Goal: Task Accomplishment & Management: Manage account settings

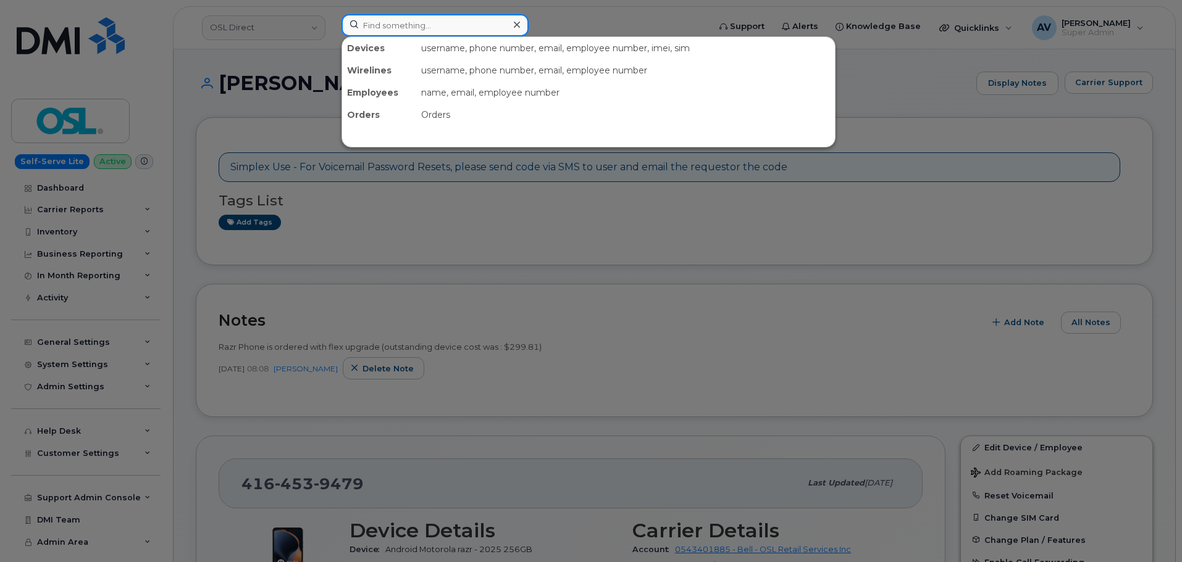
click at [449, 31] on input at bounding box center [434, 25] width 187 height 22
paste input "Tanner Sartor"
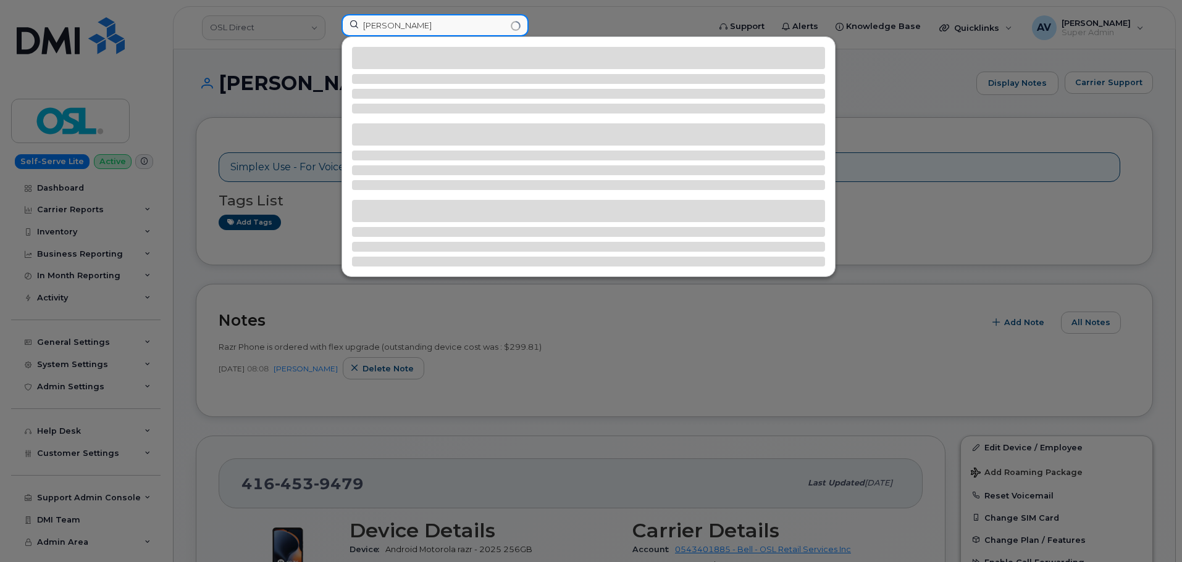
type input "Tanner Sartor"
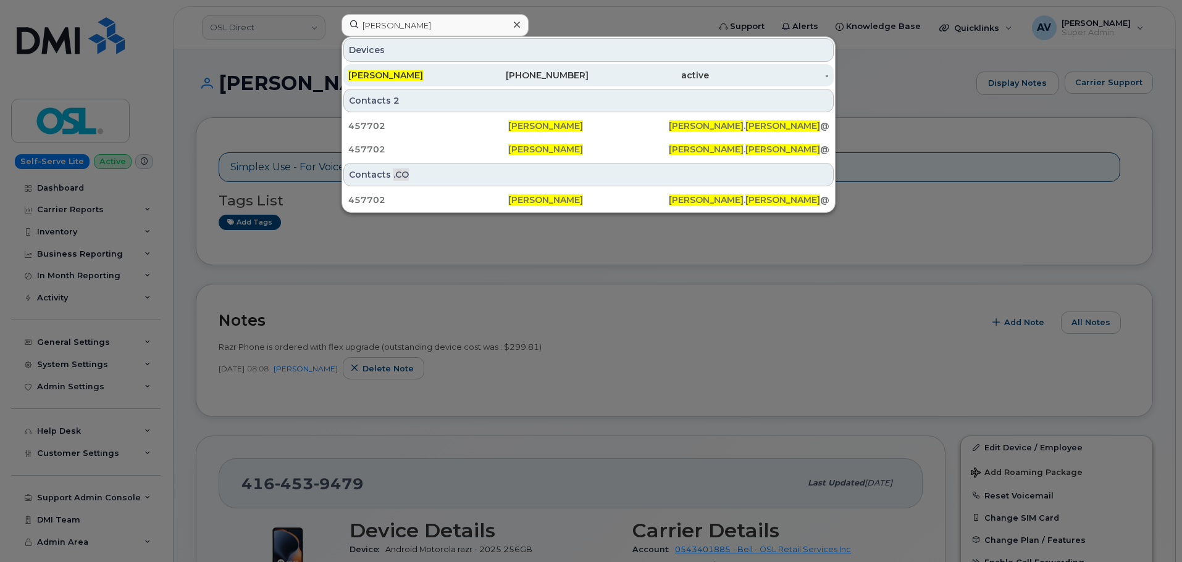
click at [476, 80] on div "480-353-0485" at bounding box center [529, 75] width 120 height 12
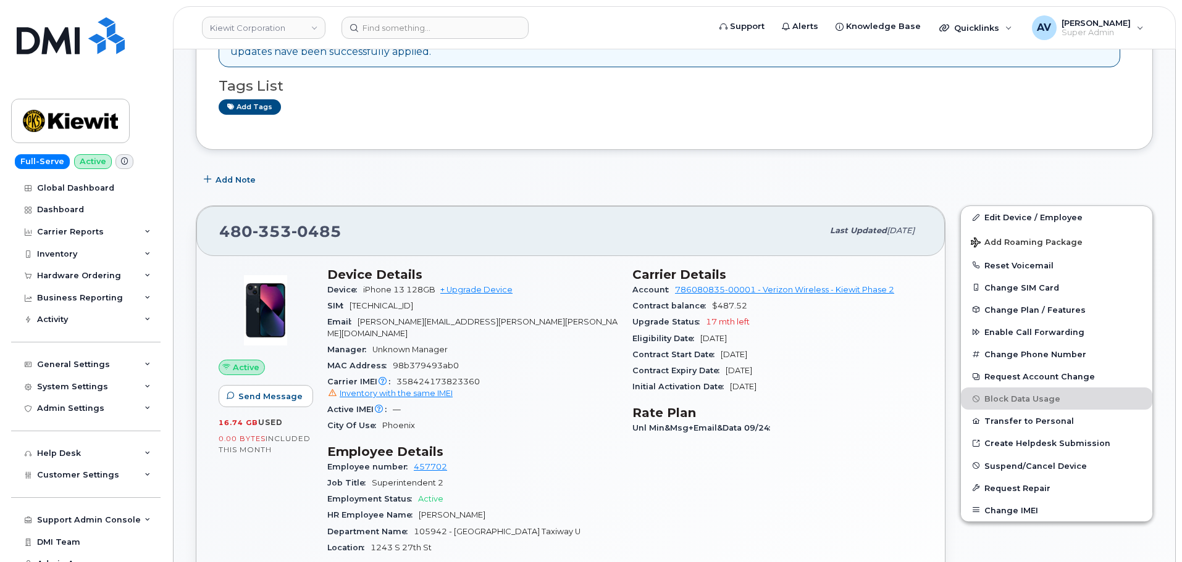
scroll to position [185, 0]
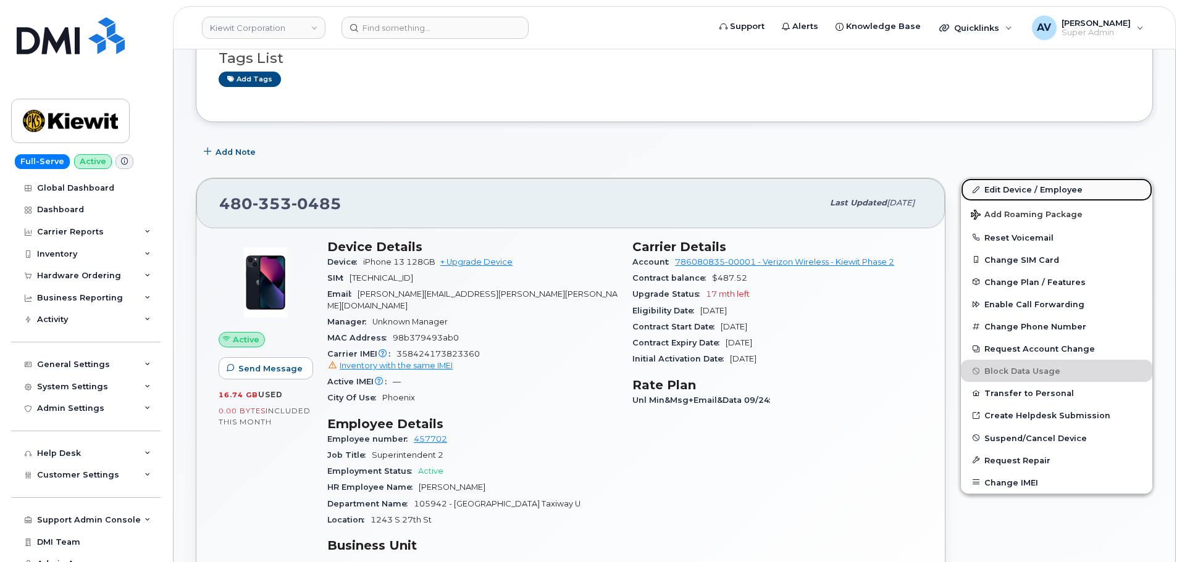
click at [1012, 185] on link "Edit Device / Employee" at bounding box center [1056, 189] width 191 height 22
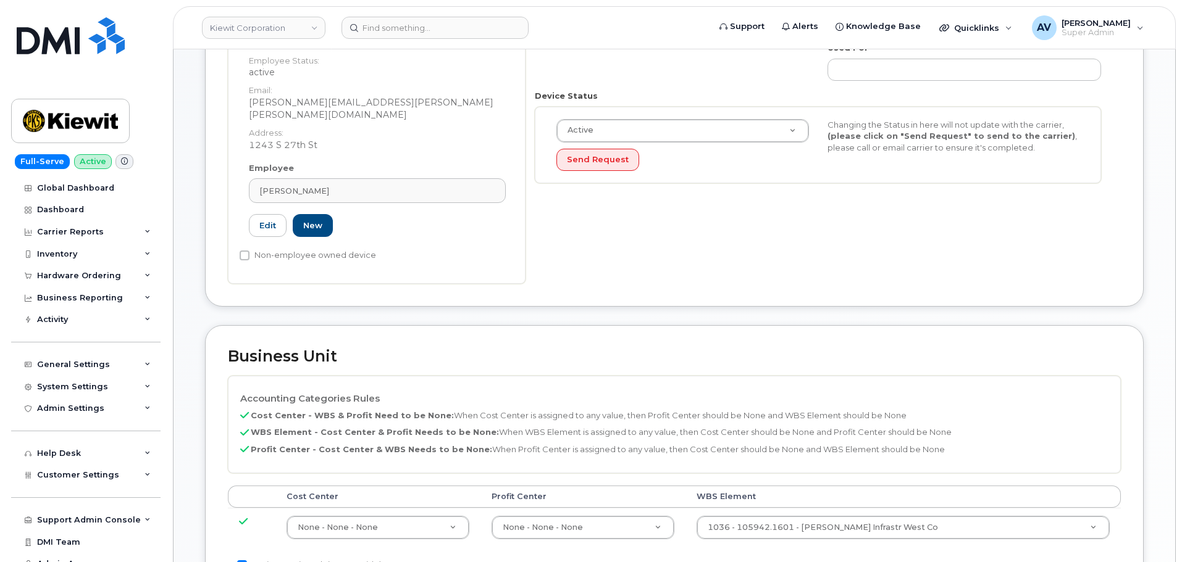
scroll to position [432, 0]
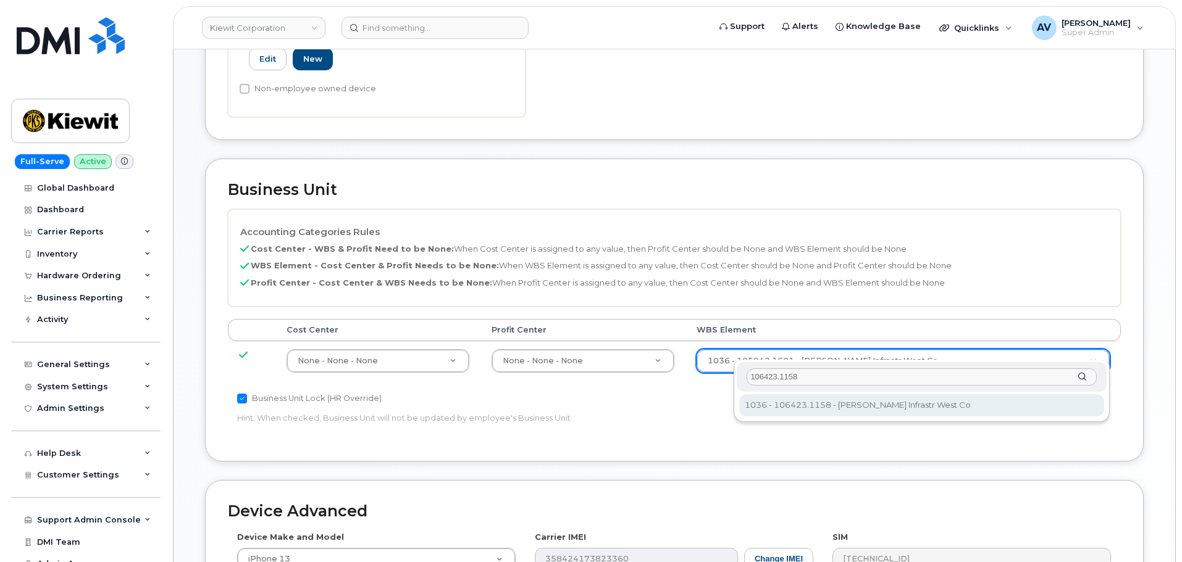
type input "106423.1158"
type input "35357142"
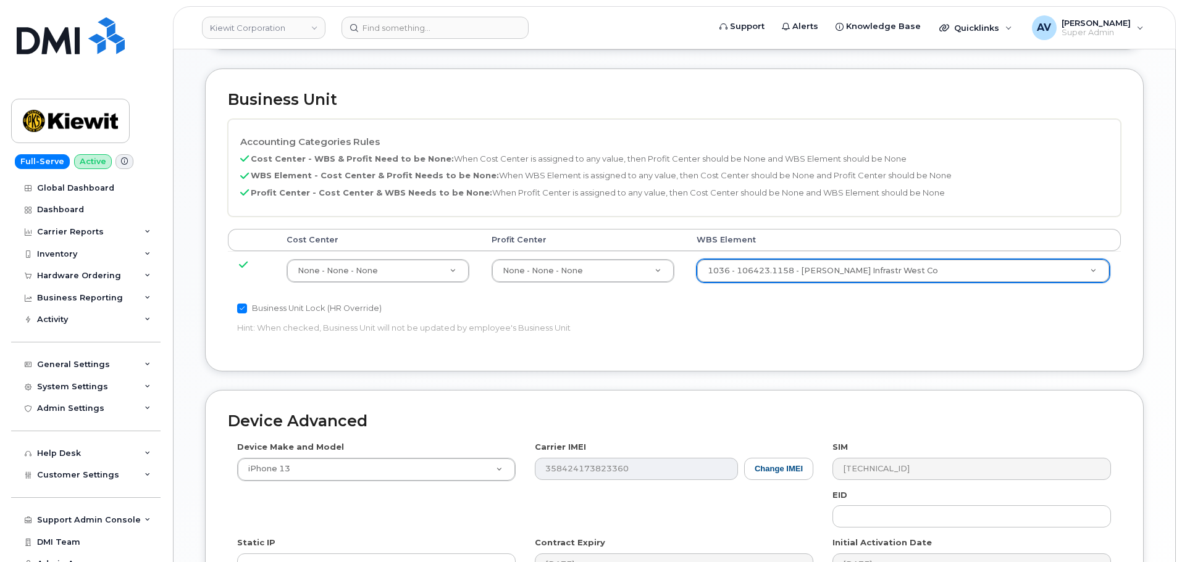
scroll to position [706, 0]
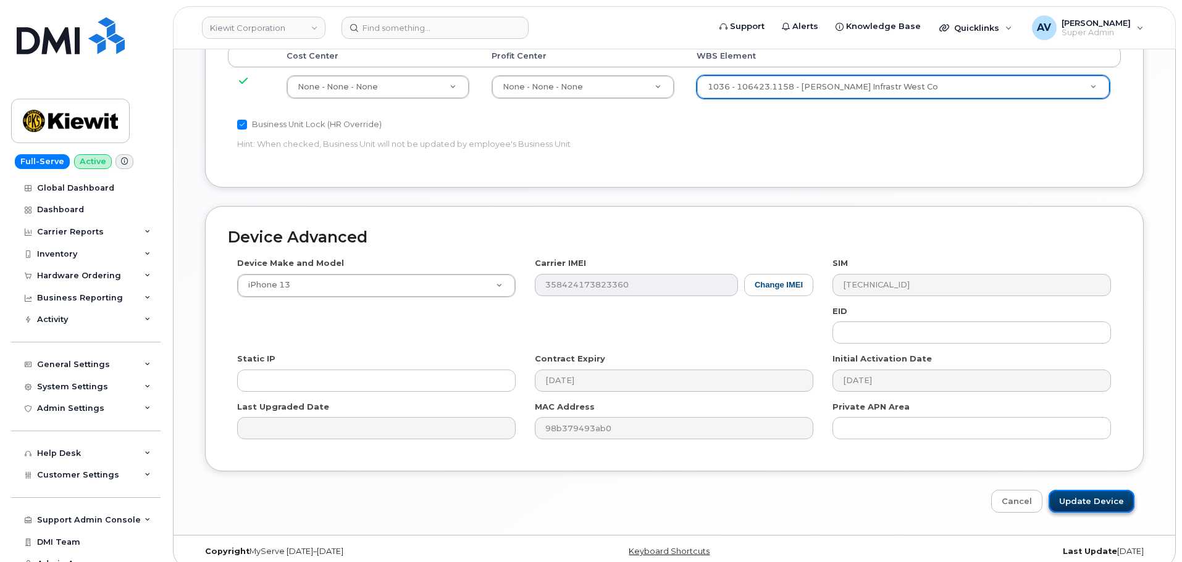
click at [1104, 490] on input "Update Device" at bounding box center [1091, 501] width 86 height 23
type input "Saving..."
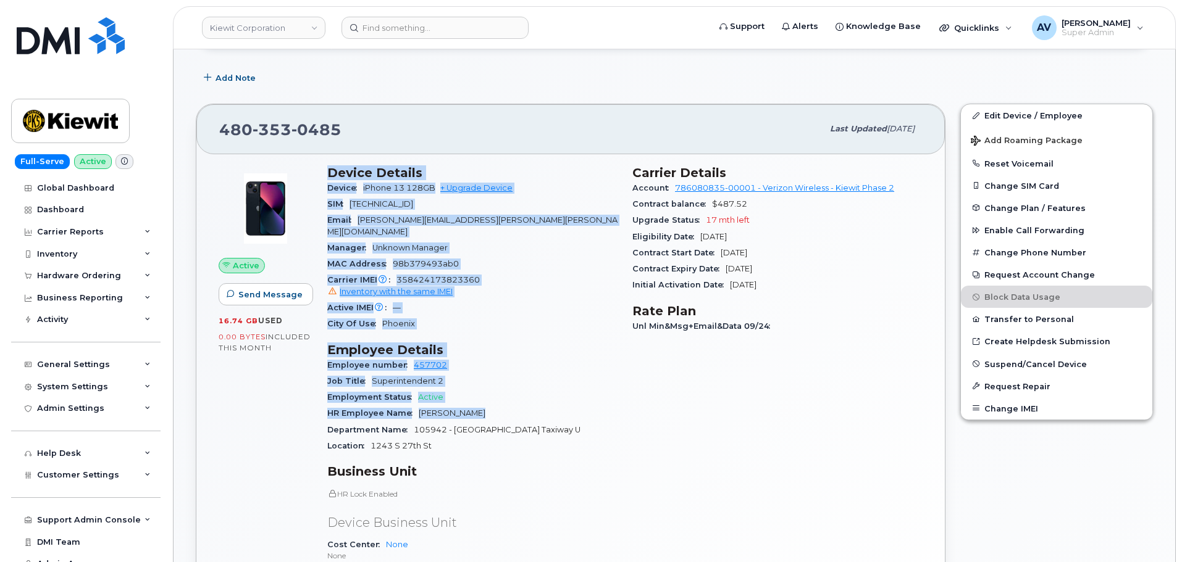
scroll to position [370, 0]
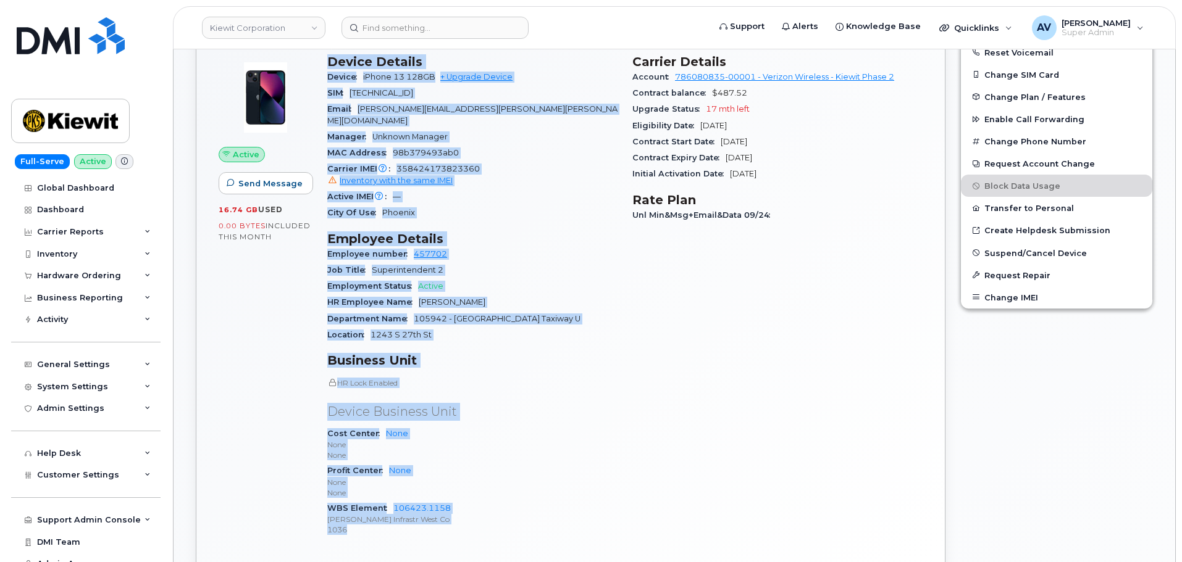
drag, startPoint x: 327, startPoint y: 308, endPoint x: 501, endPoint y: 523, distance: 276.2
click at [501, 523] on div "Device Details Device iPhone 13 128GB + Upgrade Device SIM [TECHNICAL_ID] Email…" at bounding box center [472, 301] width 305 height 509
copy div "Device Details Device iPhone 13 128GB + Upgrade Device SIM 89148000009573520634…"
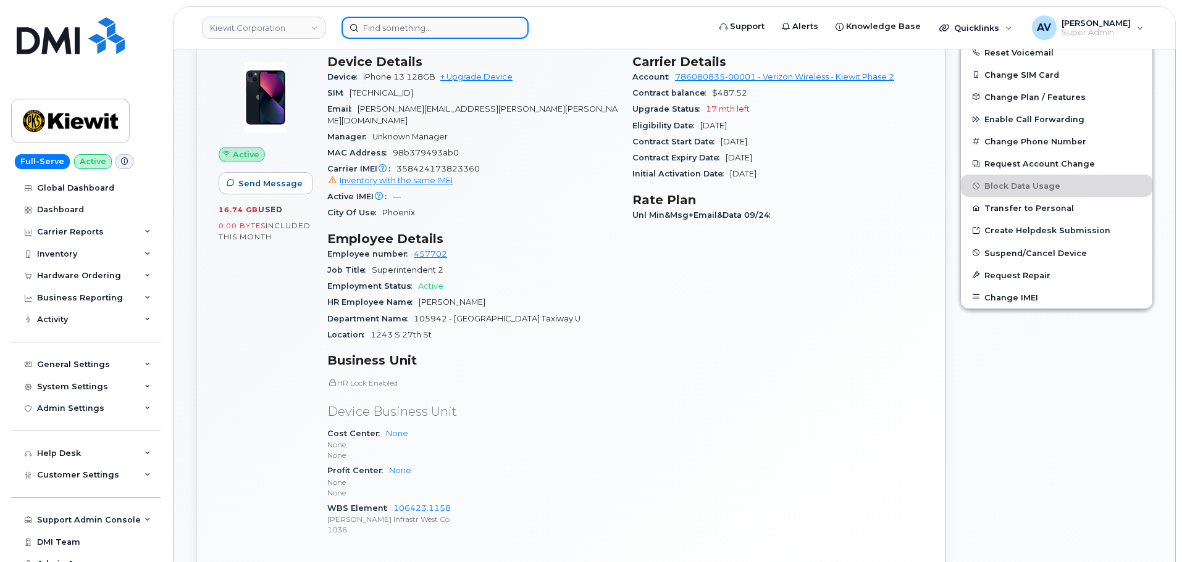
click at [470, 24] on input at bounding box center [434, 28] width 187 height 22
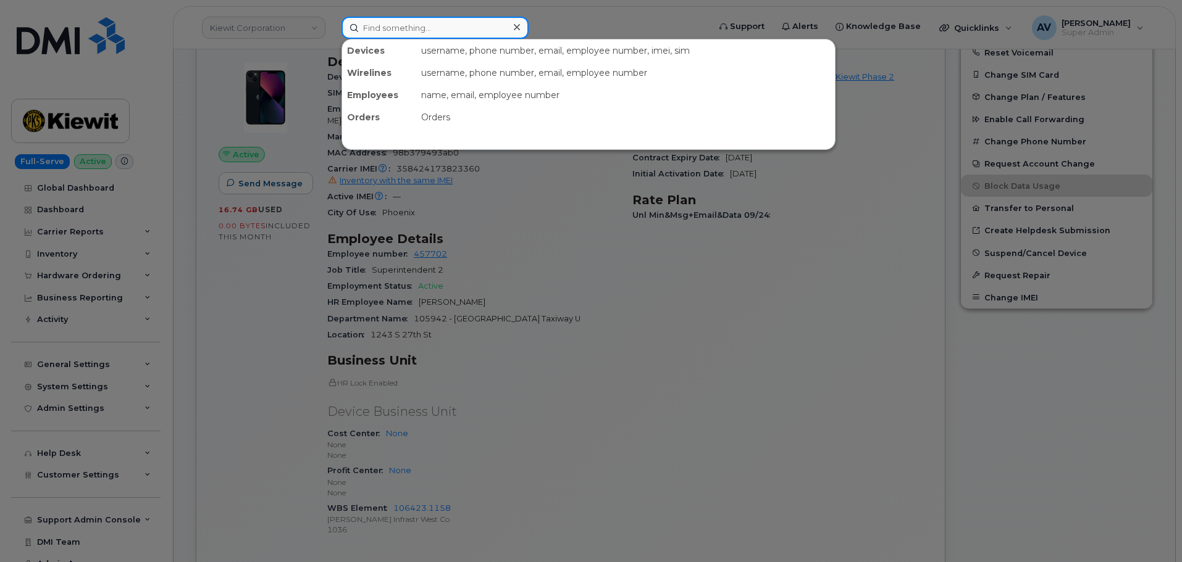
paste input "602-556-9914"
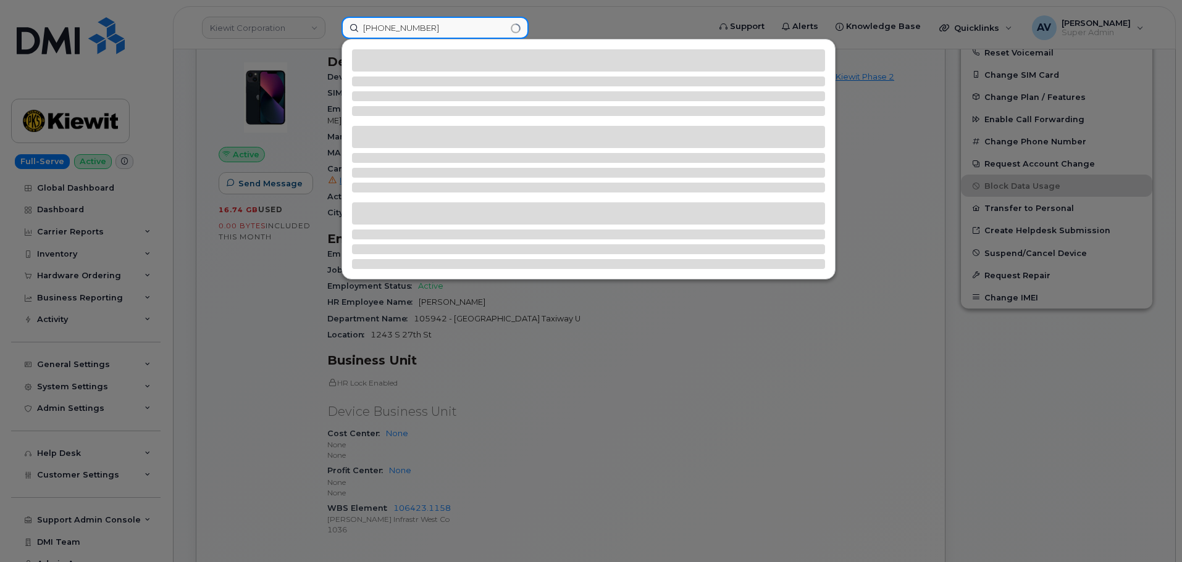
type input "602-556-9914"
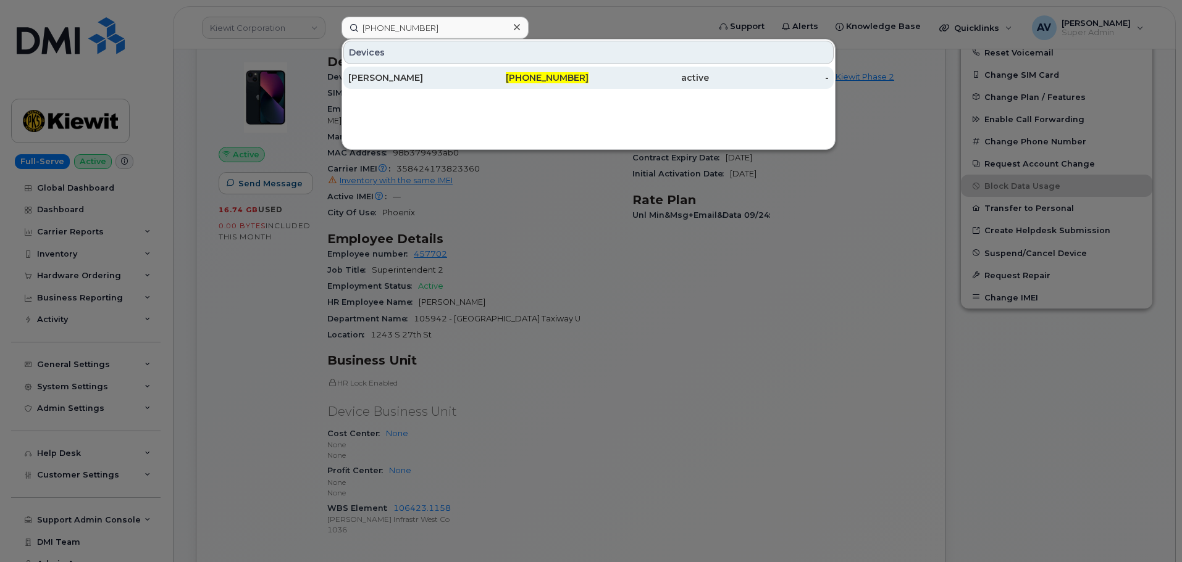
click at [443, 78] on div "[PERSON_NAME]" at bounding box center [408, 78] width 120 height 12
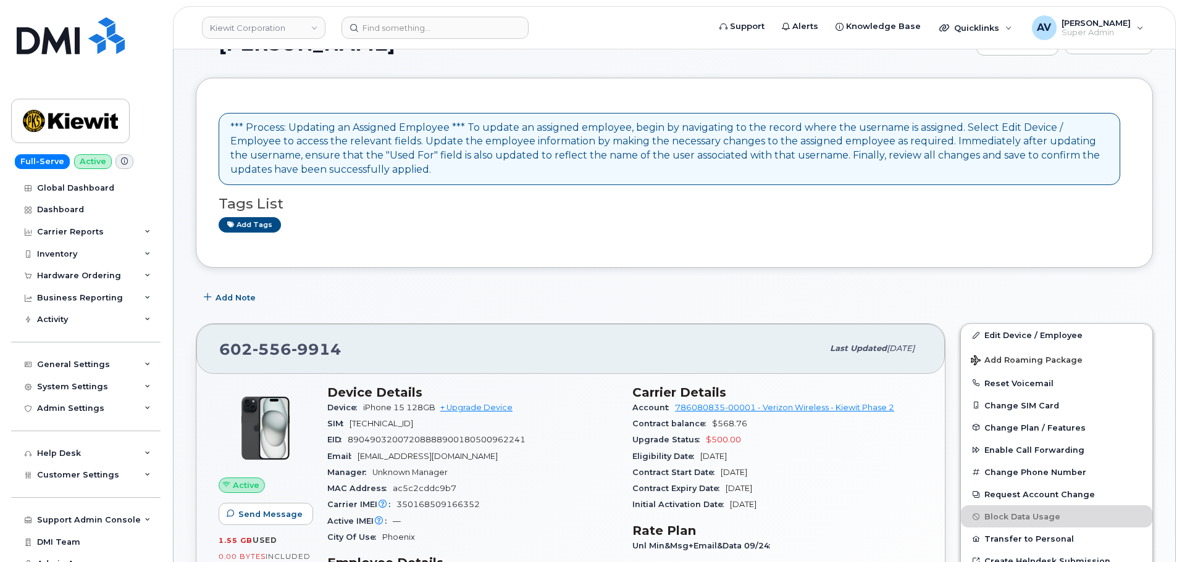
scroll to position [185, 0]
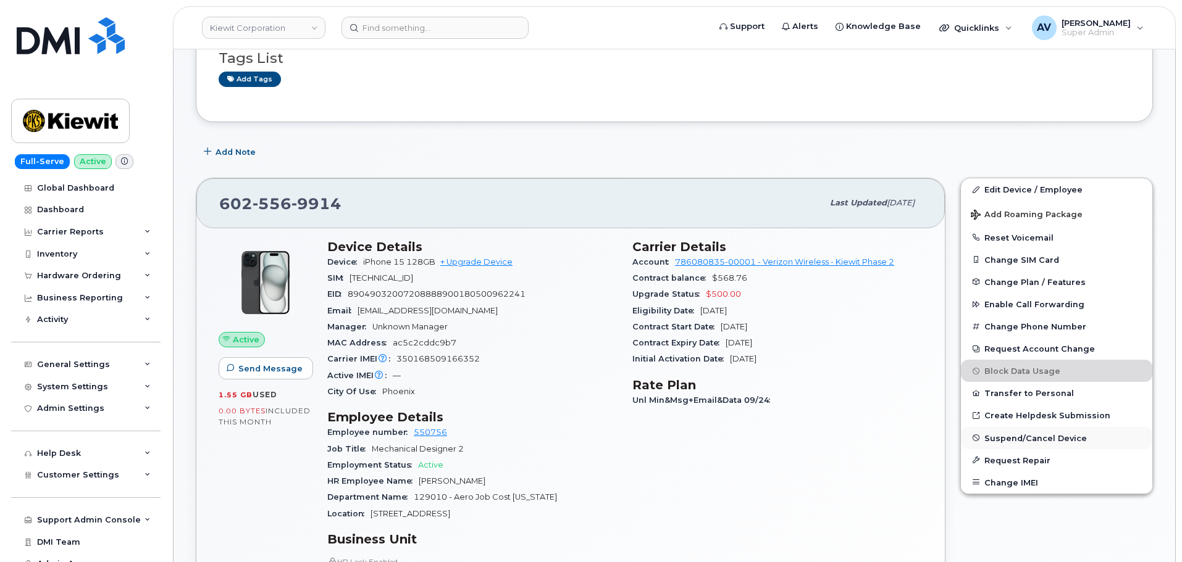
click at [1034, 441] on span "Suspend/Cancel Device" at bounding box center [1035, 437] width 102 height 9
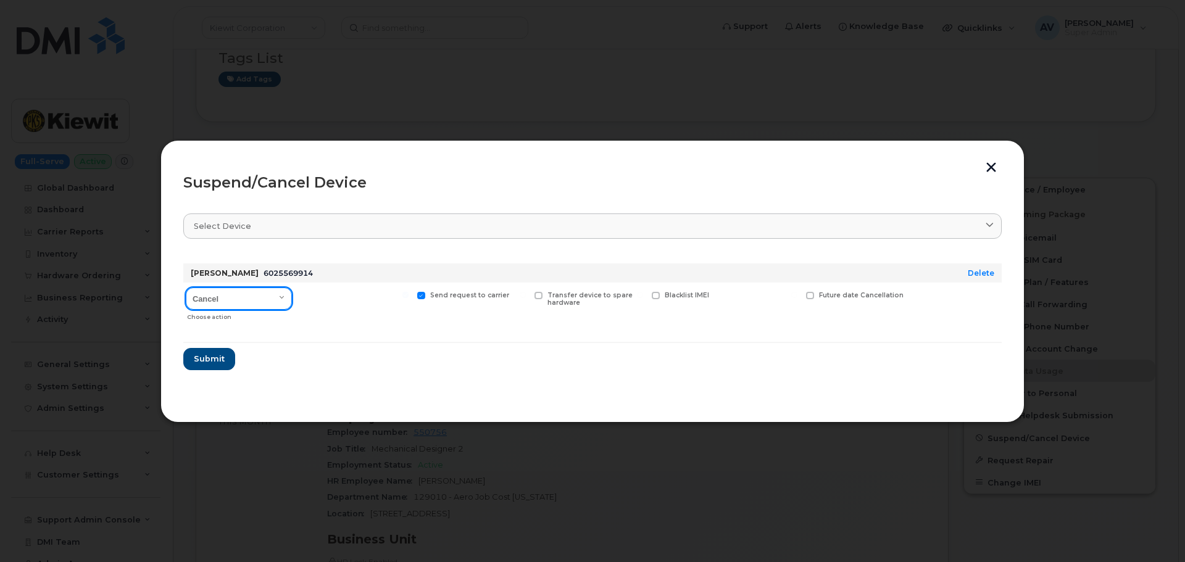
click at [267, 296] on select "Cancel Suspend - Reduced Rate Suspend - Full Rate Suspend - Lost Device/Stolen …" at bounding box center [239, 299] width 106 height 22
select select "[object Object]"
click at [186, 288] on select "Cancel Suspend - Reduced Rate Suspend - Full Rate Suspend - Lost Device/Stolen …" at bounding box center [239, 299] width 106 height 22
click at [211, 357] on span "Submit" at bounding box center [208, 359] width 31 height 12
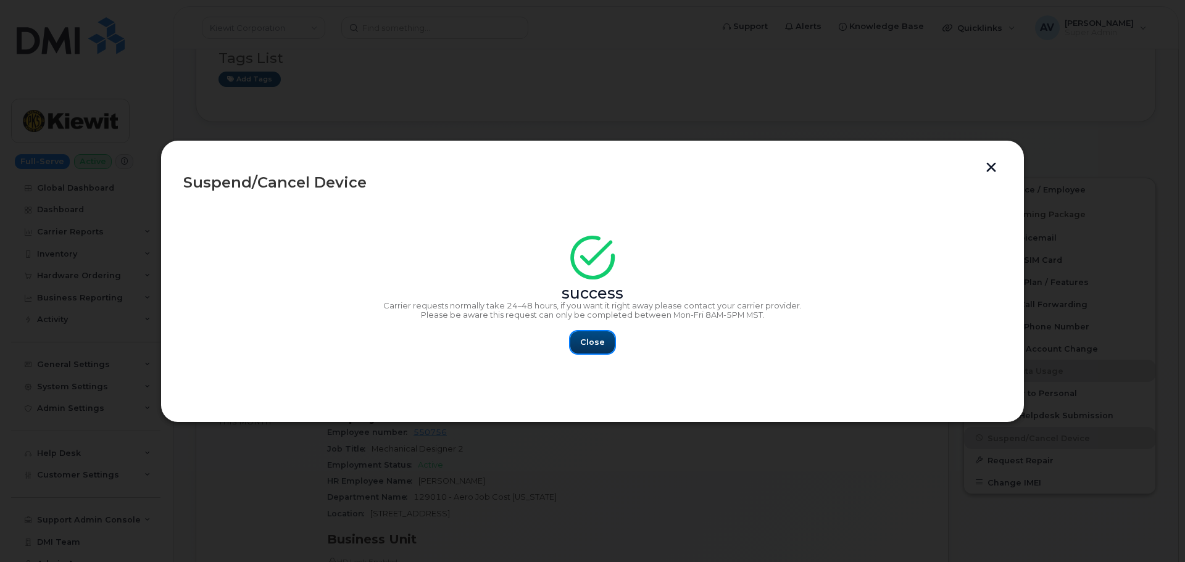
click at [589, 342] on span "Close" at bounding box center [592, 342] width 25 height 12
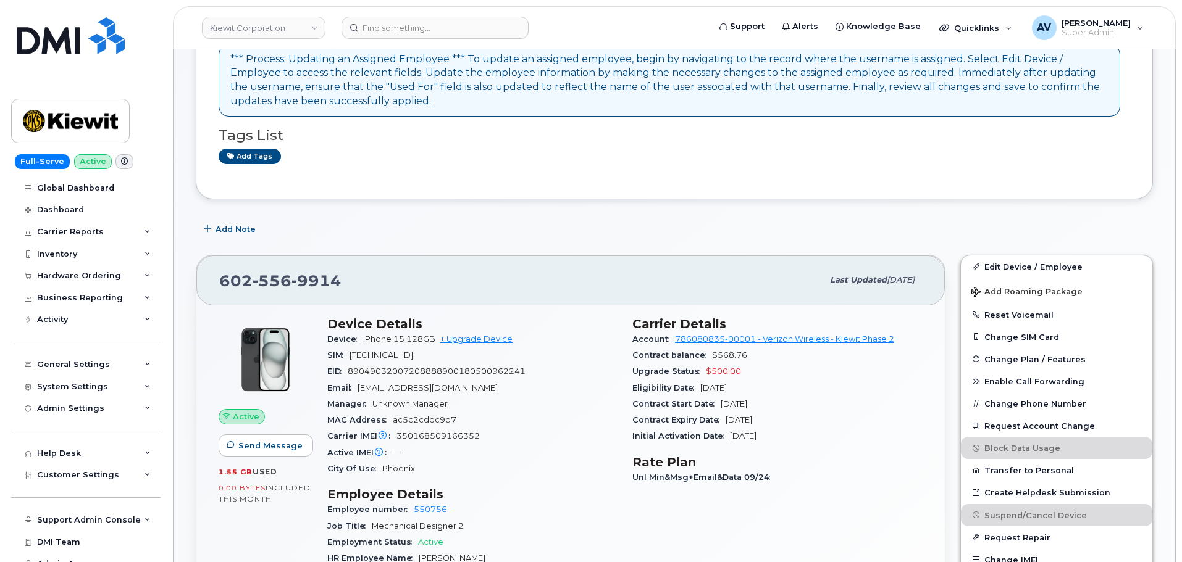
scroll to position [0, 0]
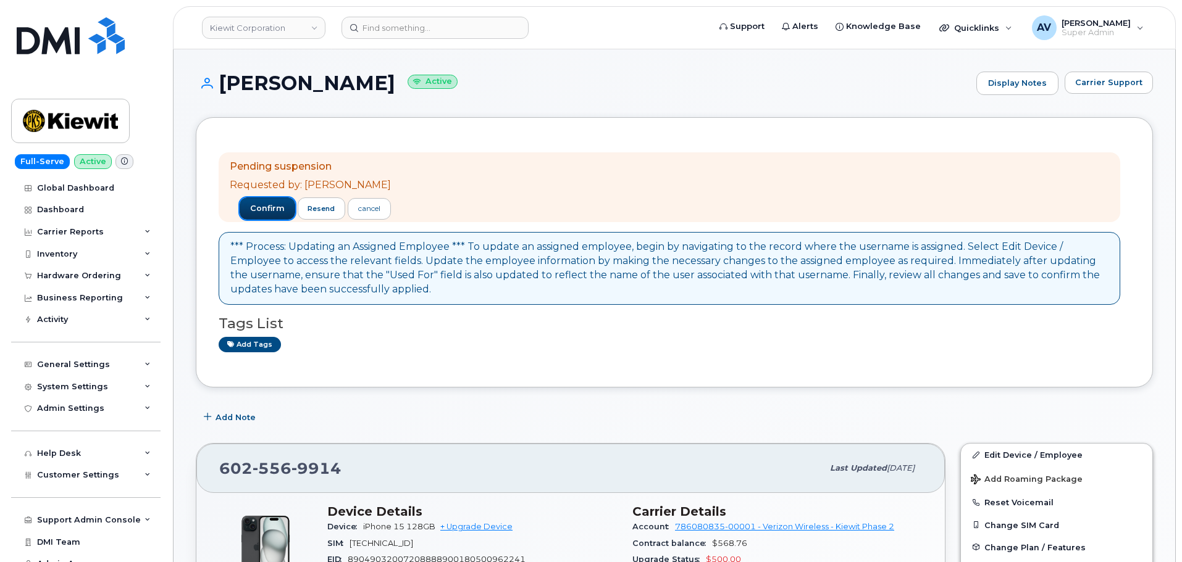
click at [259, 207] on span "confirm" at bounding box center [267, 208] width 35 height 11
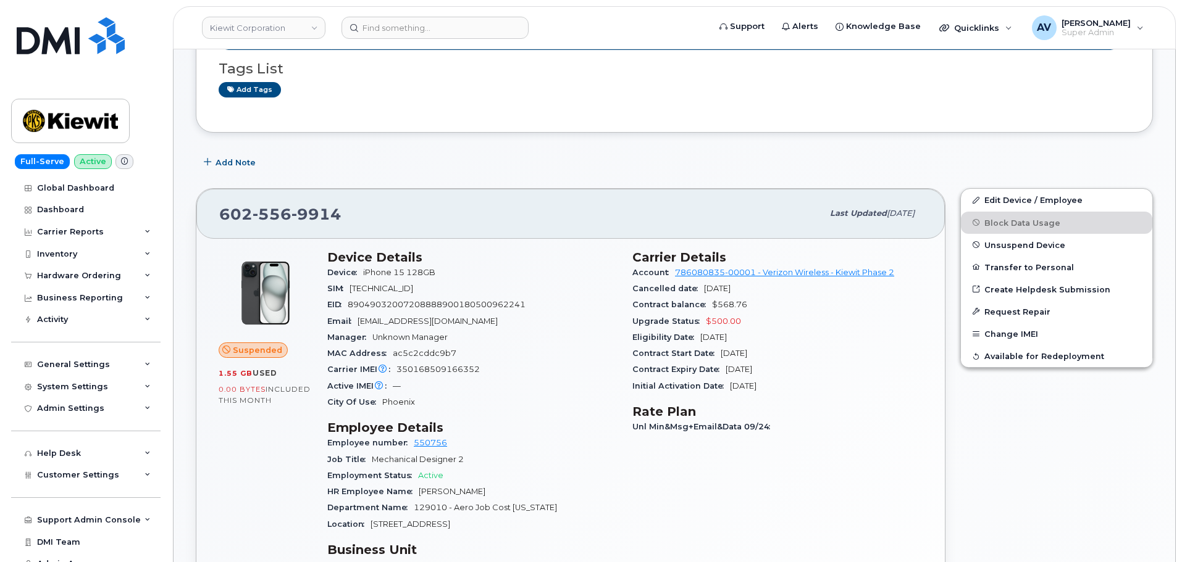
scroll to position [185, 0]
